Goal: Information Seeking & Learning: Learn about a topic

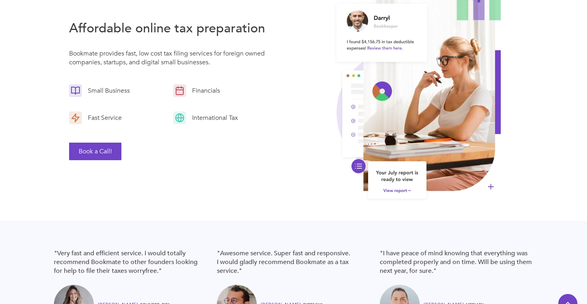
scroll to position [45, 0]
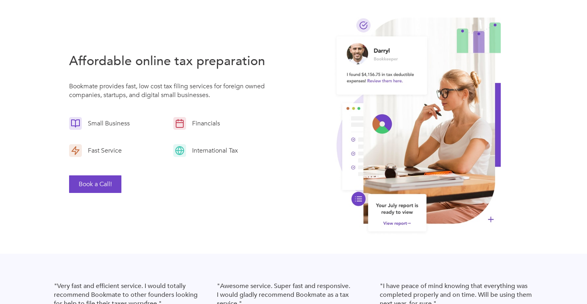
click at [105, 187] on button "Book a Call!" at bounding box center [95, 184] width 52 height 18
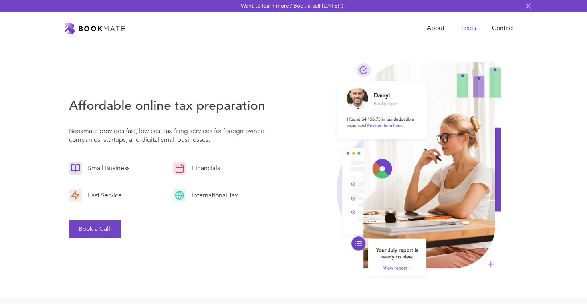
click at [473, 26] on link "Taxes" at bounding box center [469, 28] width 32 height 16
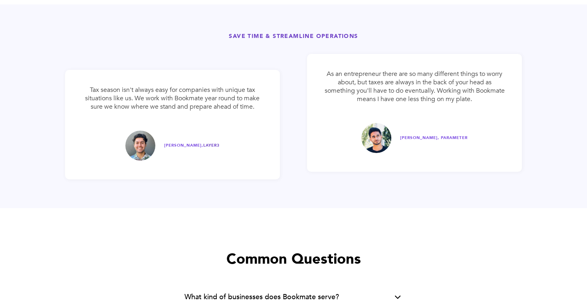
scroll to position [1541, 0]
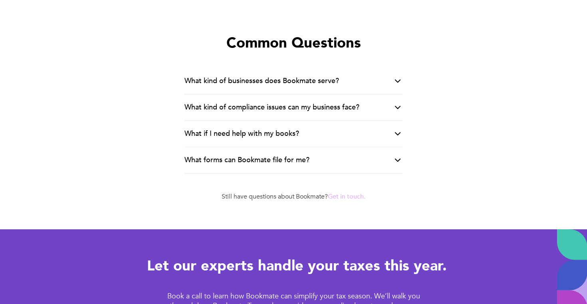
click at [397, 112] on div "What kind of compliance issues can my business face?" at bounding box center [294, 108] width 218 height 26
